Goal: Check status: Check status

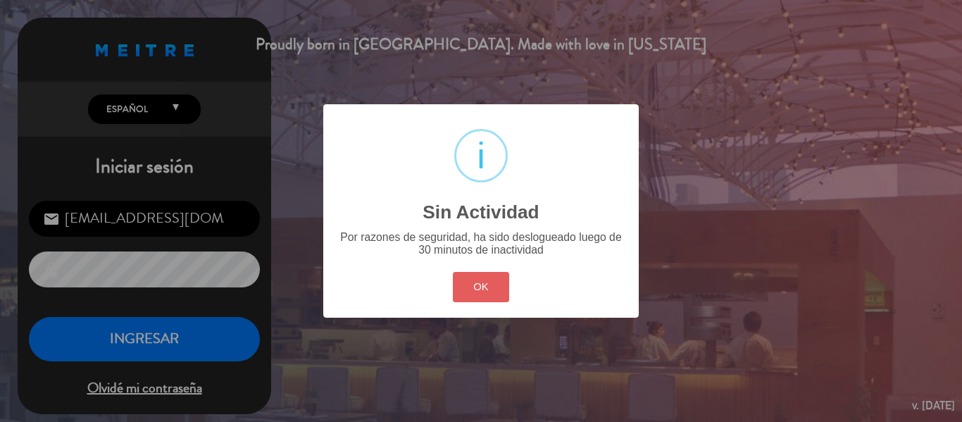
click at [461, 293] on button "OK" at bounding box center [481, 287] width 57 height 30
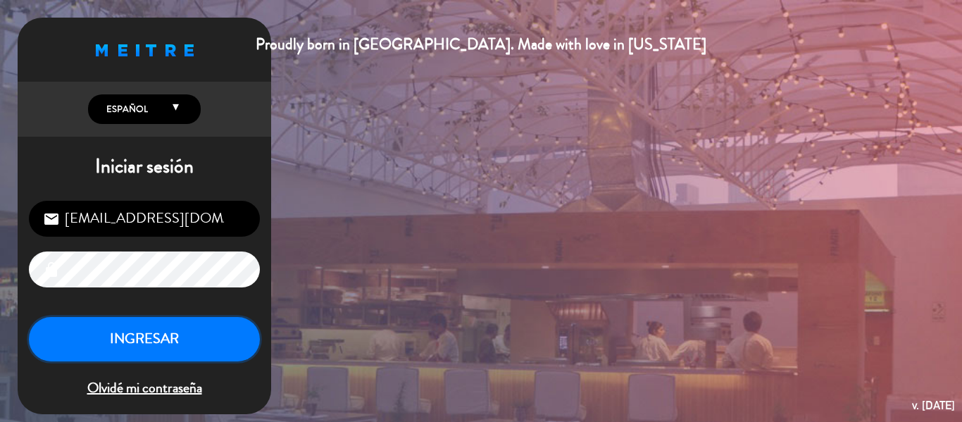
click at [190, 339] on button "INGRESAR" at bounding box center [144, 339] width 231 height 44
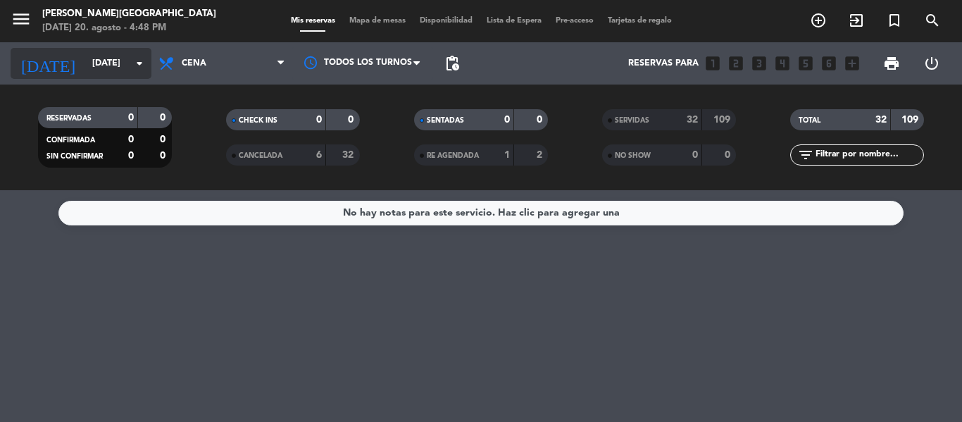
click at [94, 56] on input "[DATE]" at bounding box center [144, 63] width 119 height 24
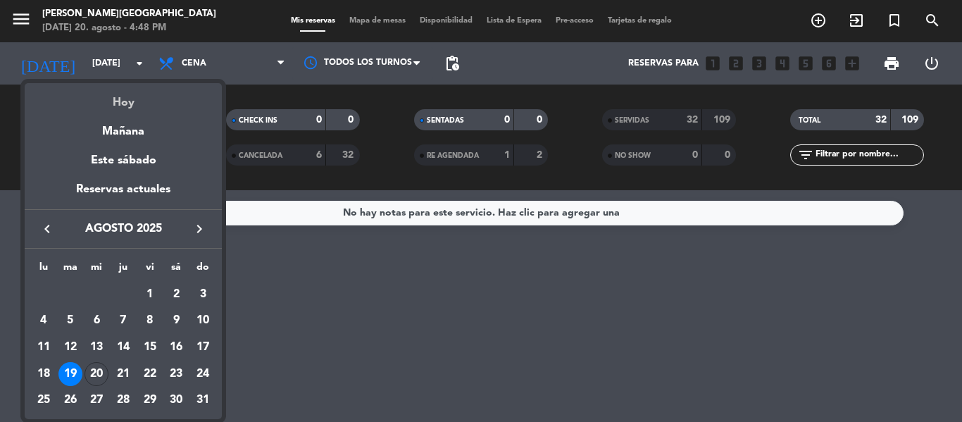
click at [121, 94] on div "Hoy" at bounding box center [123, 97] width 197 height 29
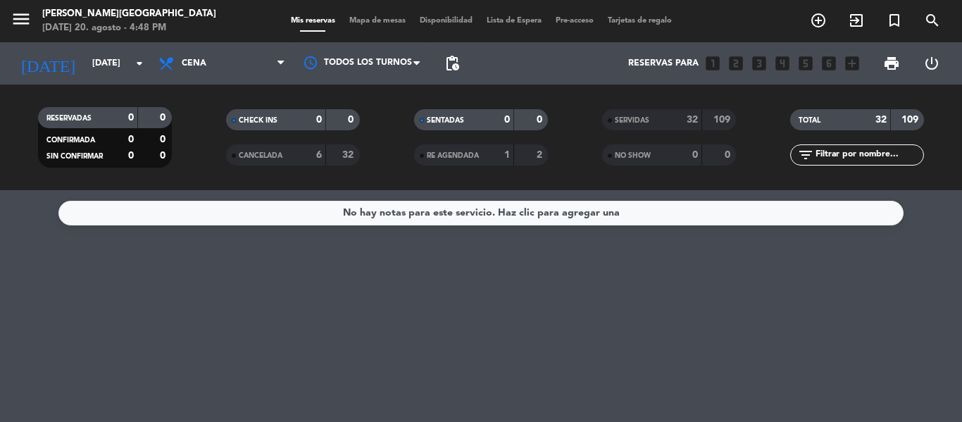
type input "mié. 20 ago."
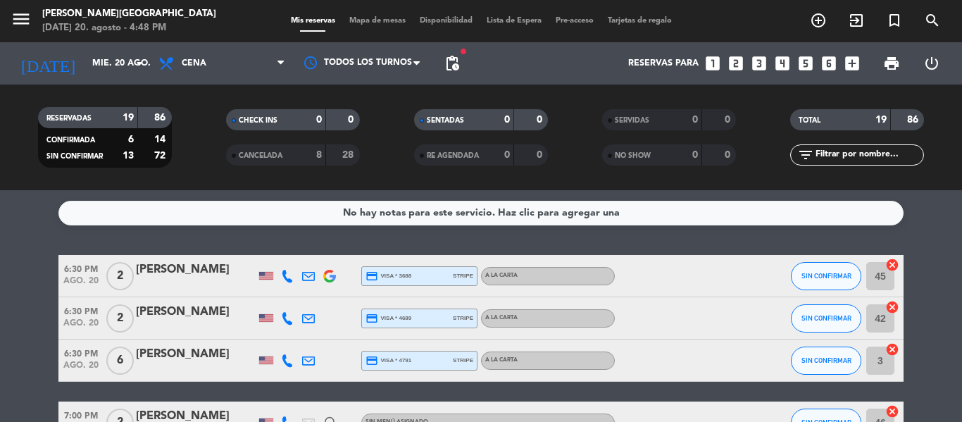
click at [921, 234] on div "No hay notas para este servicio. Haz clic para agregar una 6:30 PM [DATE] 2 [PE…" at bounding box center [481, 306] width 962 height 232
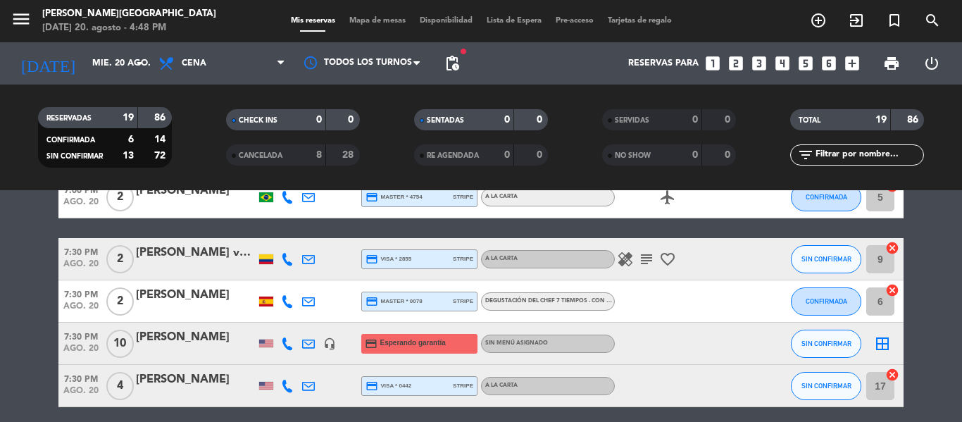
scroll to position [423, 0]
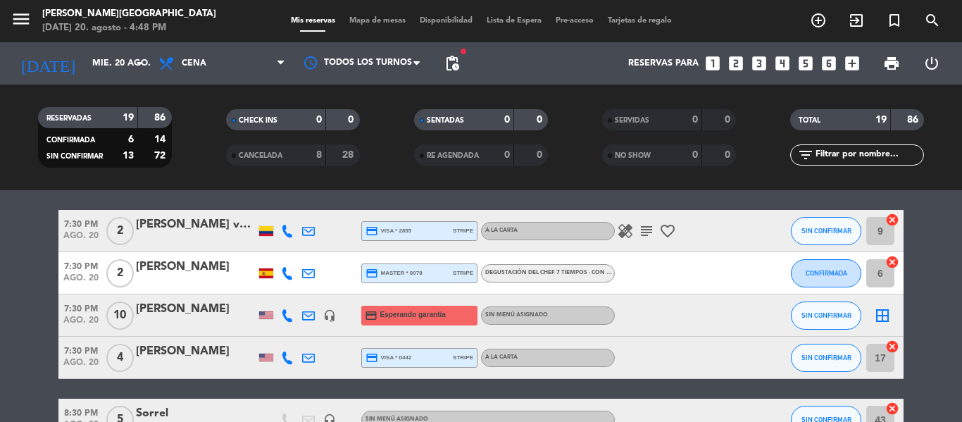
click at [146, 312] on div "[PERSON_NAME]" at bounding box center [196, 309] width 120 height 18
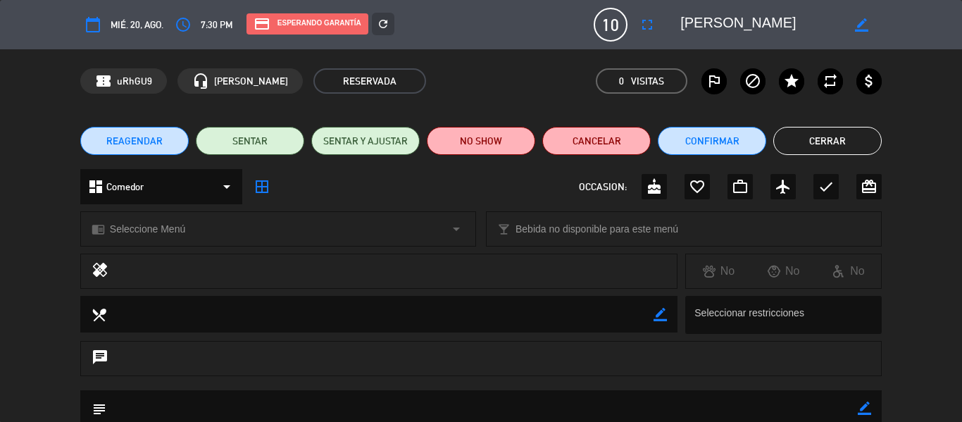
click at [900, 292] on div "healing No No No" at bounding box center [481, 275] width 962 height 42
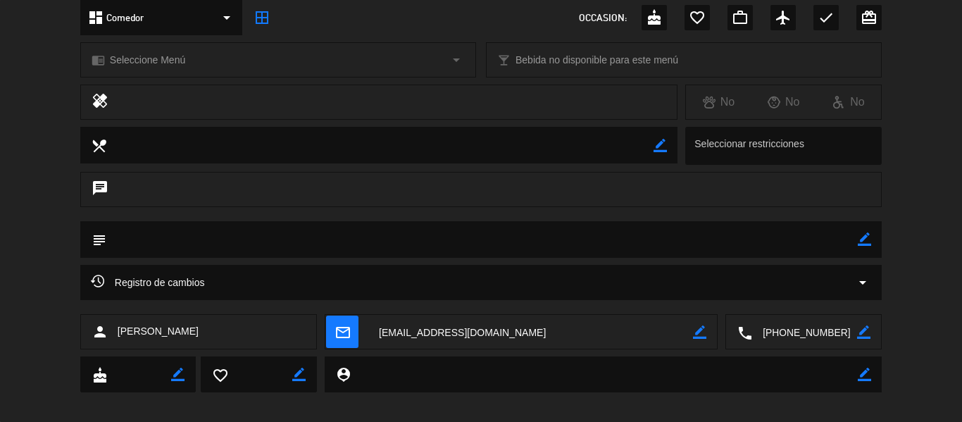
scroll to position [182, 0]
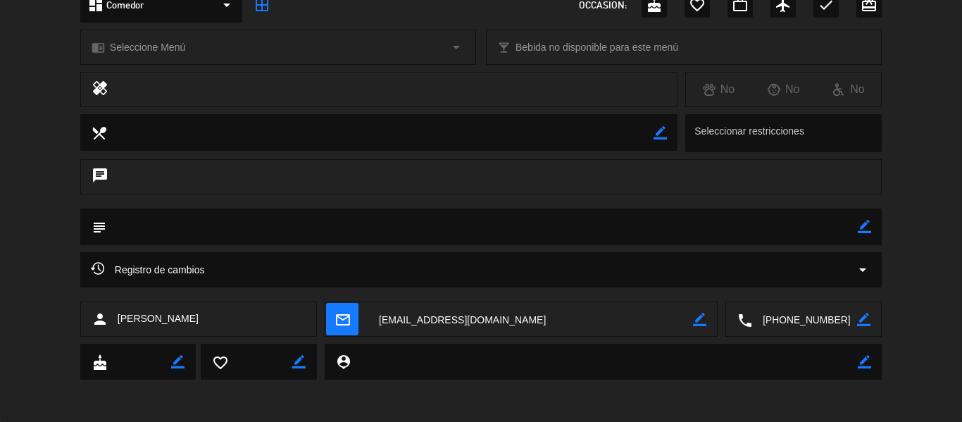
click at [191, 250] on div "subject border_color" at bounding box center [481, 231] width 962 height 44
click at [191, 259] on div "Registro de cambios arrow_drop_down" at bounding box center [481, 269] width 802 height 35
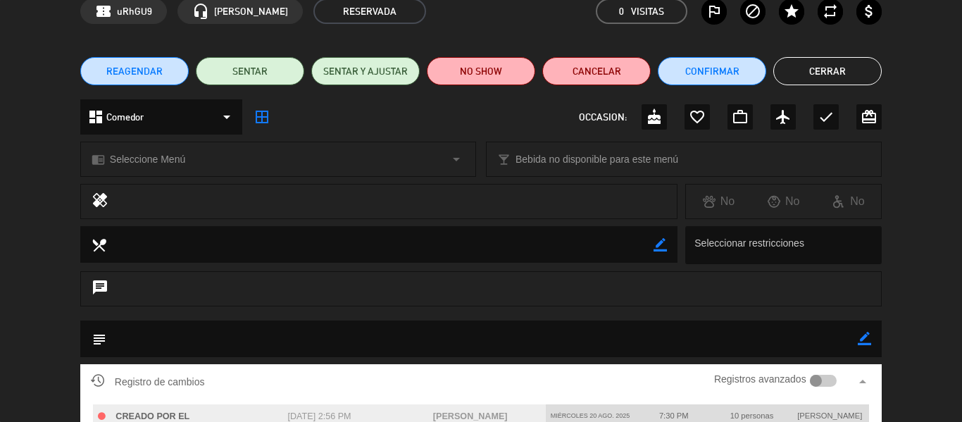
scroll to position [69, 0]
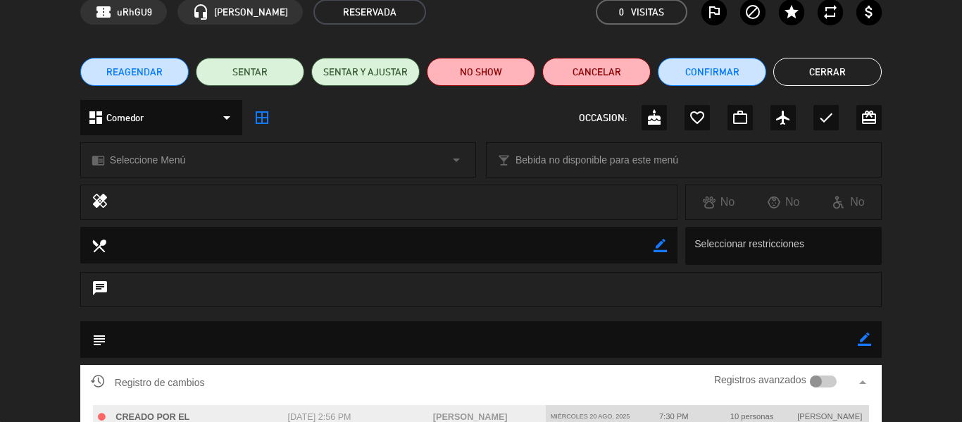
click at [855, 80] on button "Cerrar" at bounding box center [828, 72] width 109 height 28
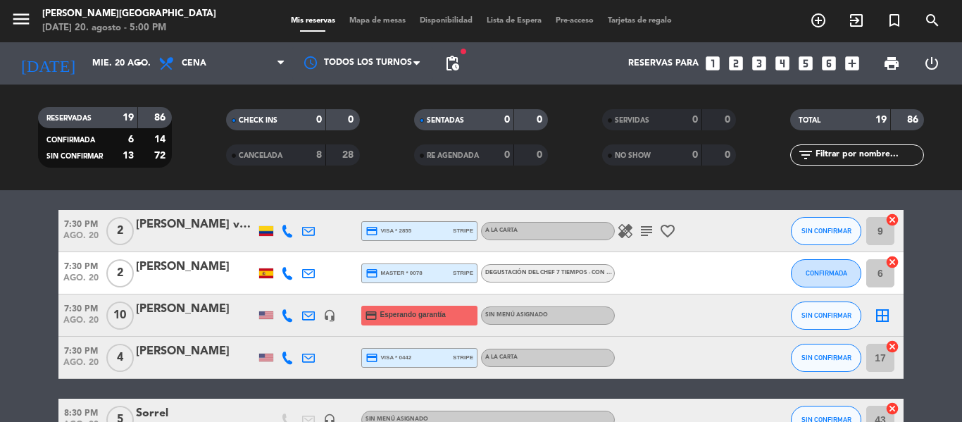
click at [962, 316] on bookings-row "6:30 PM [DATE] 2 [PERSON_NAME] credit_card visa * 3688 stripe A la carta SIN CO…" at bounding box center [481, 283] width 962 height 902
click at [939, 304] on bookings-row "6:30 PM [DATE] 2 [PERSON_NAME] credit_card visa * 3688 stripe A la carta SIN CO…" at bounding box center [481, 283] width 962 height 902
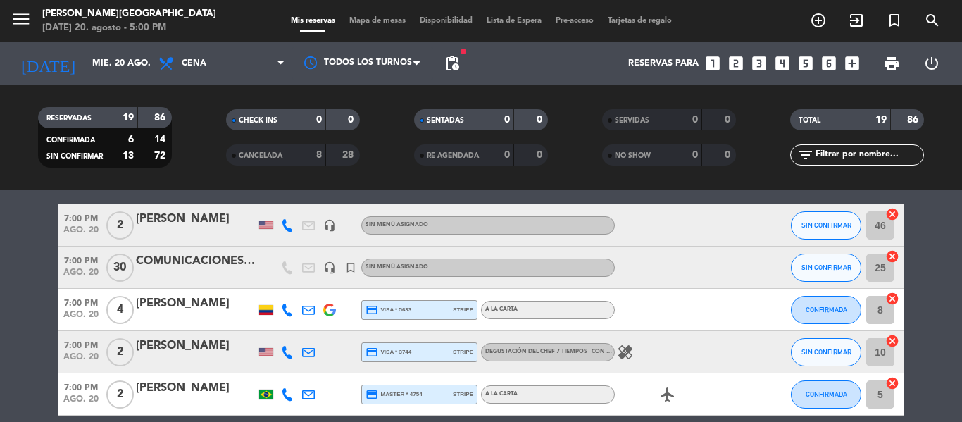
scroll to position [169, 0]
